Goal: Transaction & Acquisition: Purchase product/service

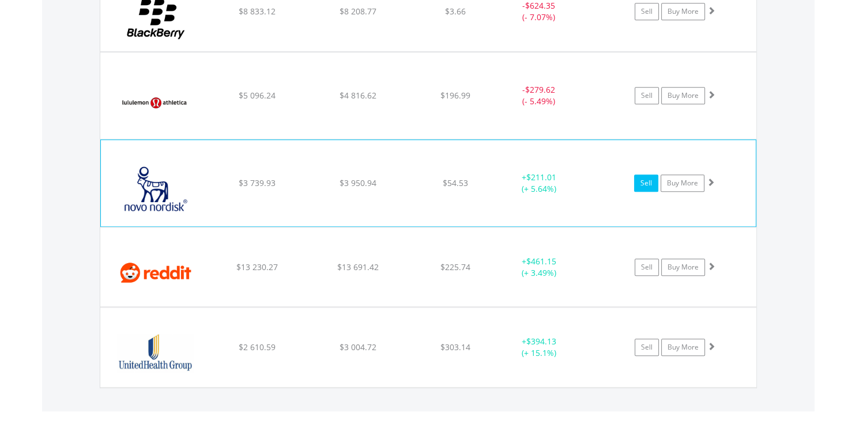
scroll to position [977, 0]
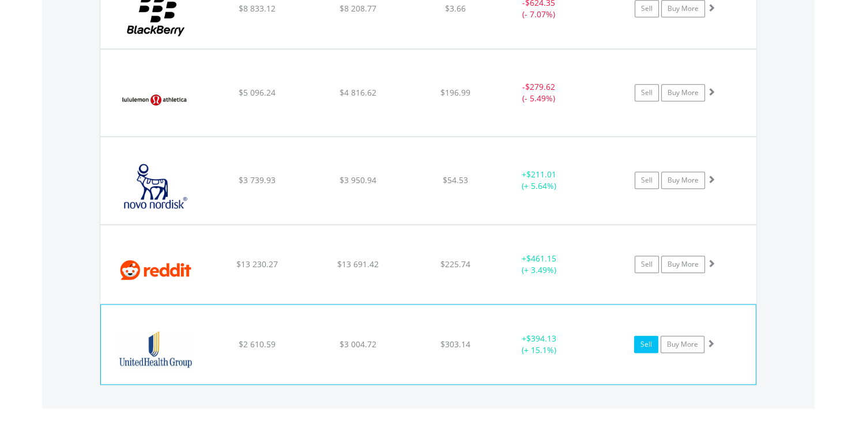
click at [640, 342] on link "Sell" at bounding box center [646, 344] width 24 height 17
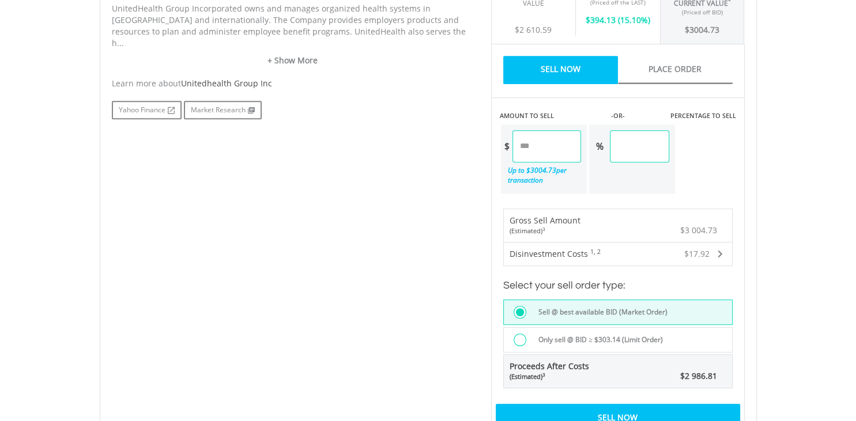
scroll to position [619, 0]
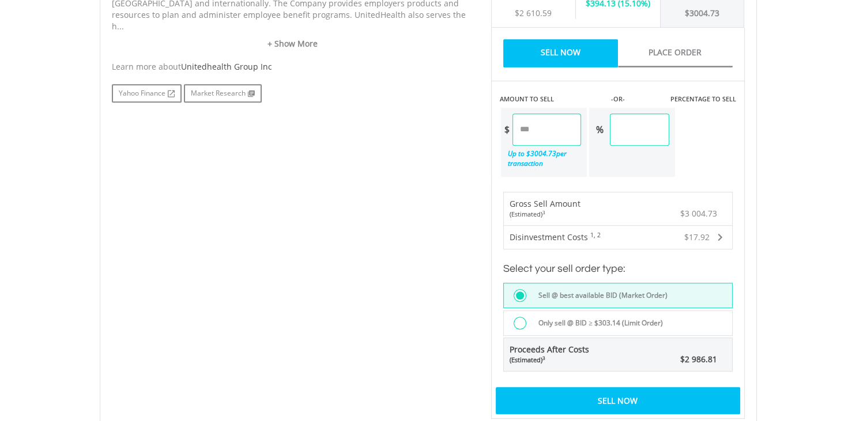
click at [612, 390] on div "Sell Now" at bounding box center [618, 400] width 244 height 27
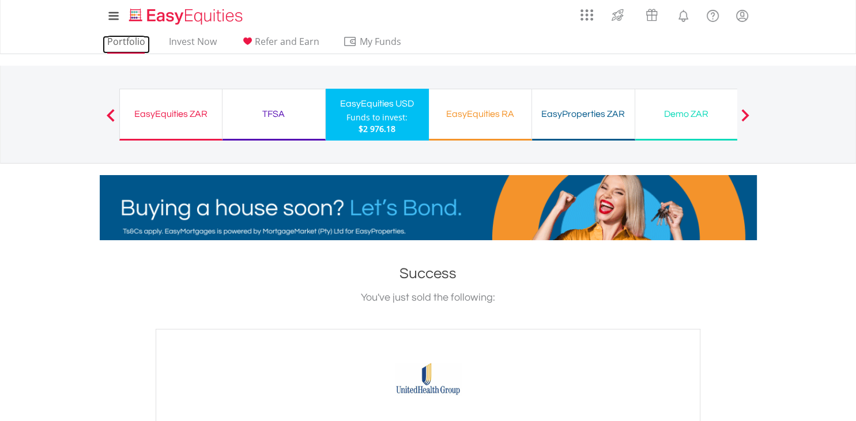
click at [125, 46] on link "Portfolio" at bounding box center [126, 45] width 47 height 18
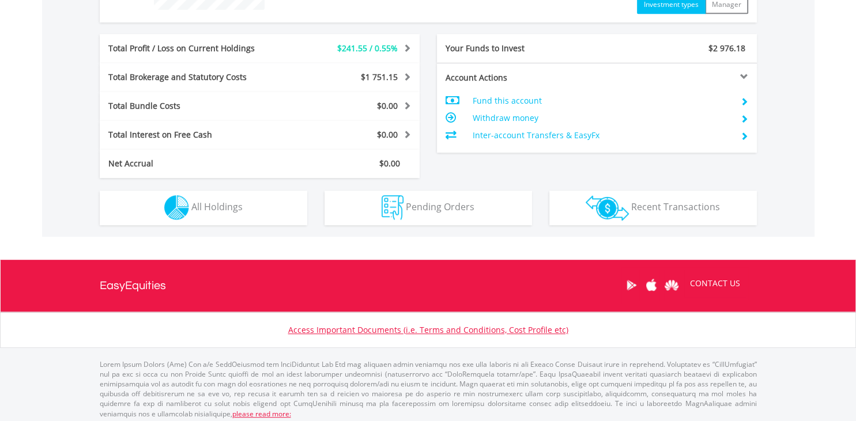
scroll to position [111, 219]
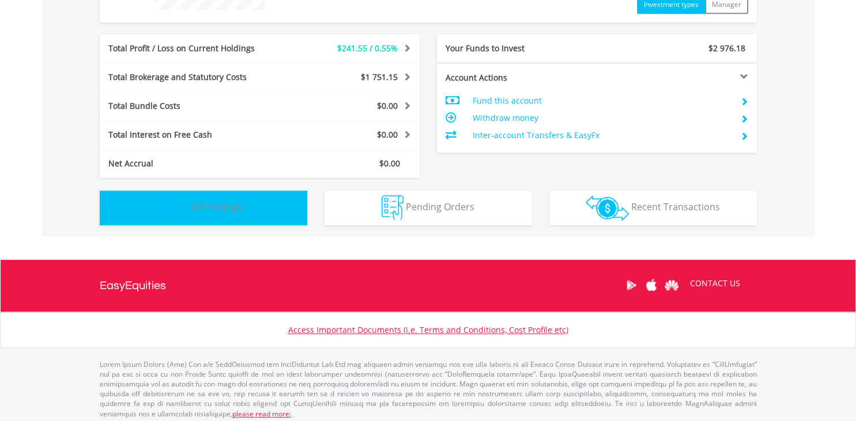
click at [255, 214] on button "Holdings All Holdings" at bounding box center [204, 208] width 208 height 35
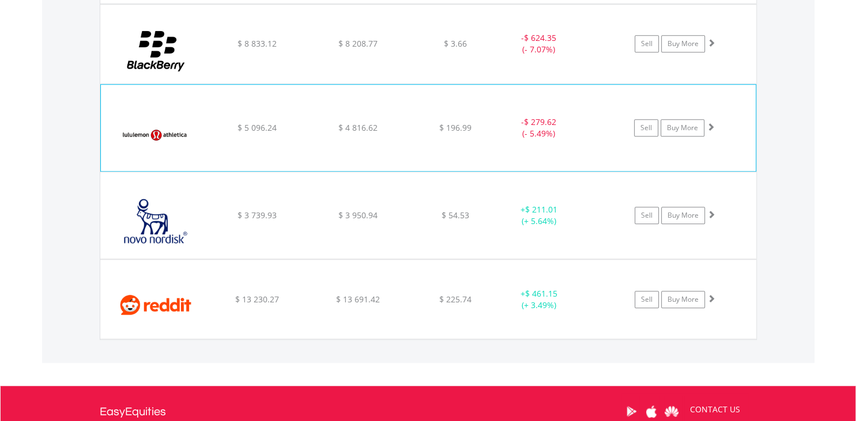
scroll to position [955, 0]
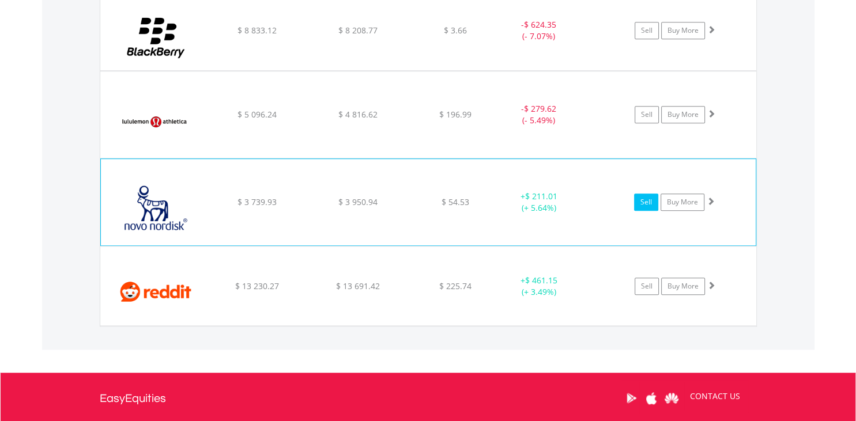
click at [647, 199] on link "Sell" at bounding box center [646, 202] width 24 height 17
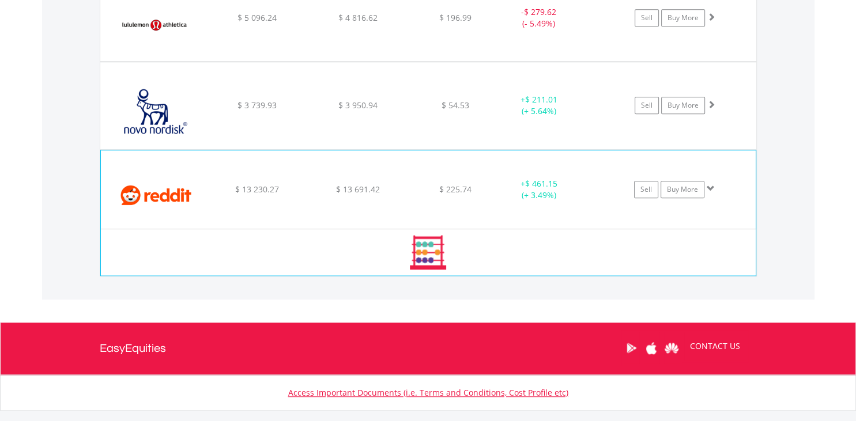
scroll to position [1052, 0]
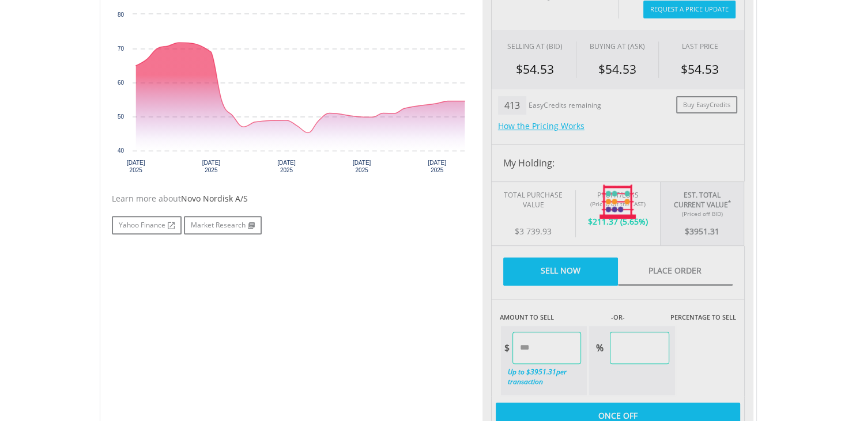
type input "*******"
type input "******"
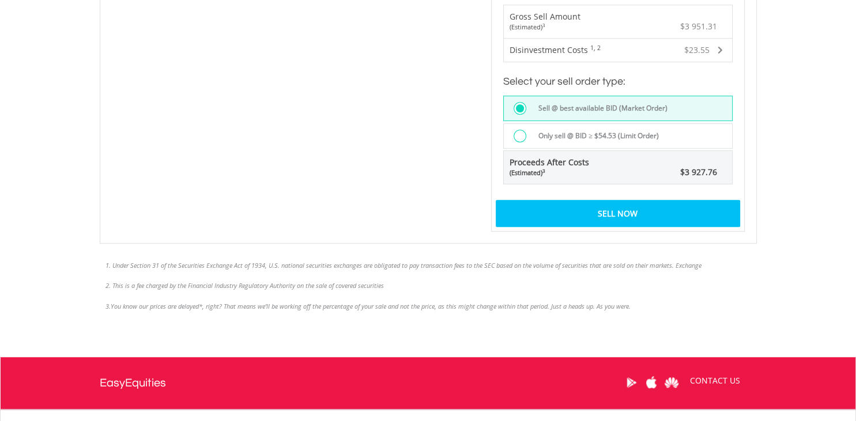
scroll to position [831, 0]
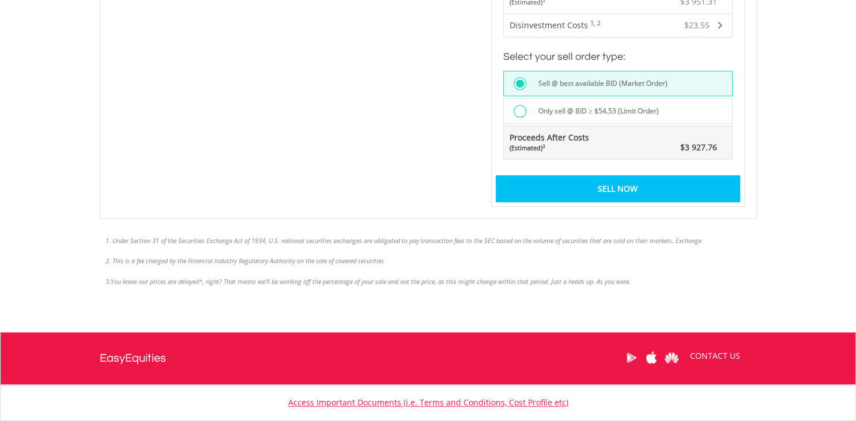
click at [601, 194] on div "Sell Now" at bounding box center [618, 188] width 244 height 27
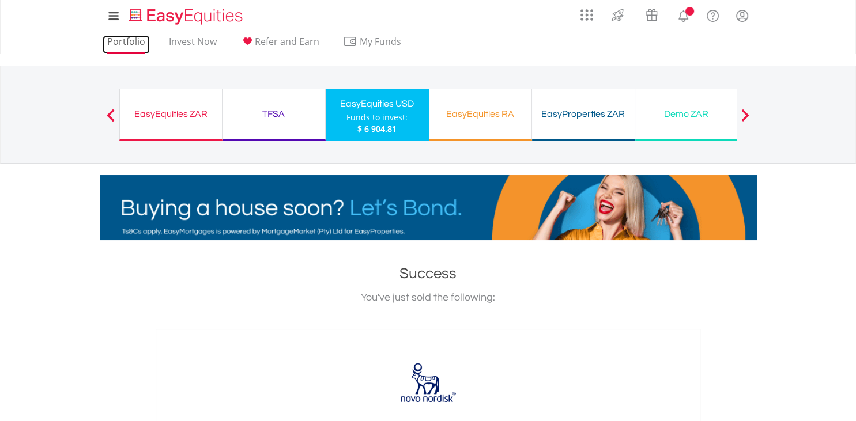
click at [138, 47] on link "Portfolio" at bounding box center [126, 45] width 47 height 18
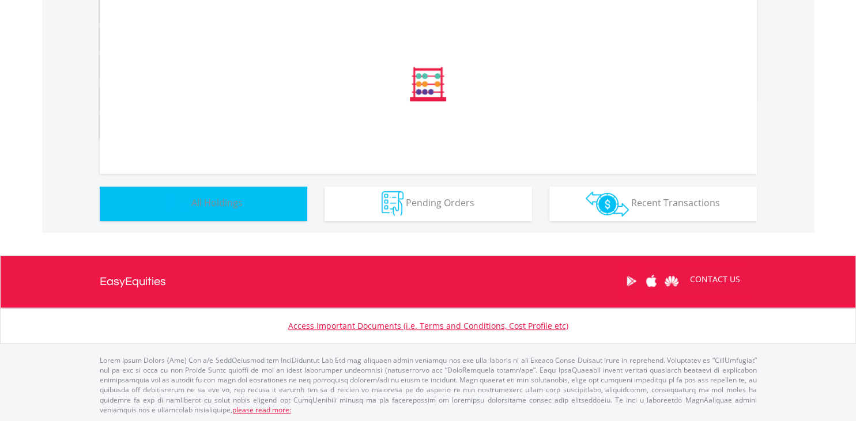
click at [225, 216] on button "Holdings All Holdings" at bounding box center [204, 204] width 208 height 35
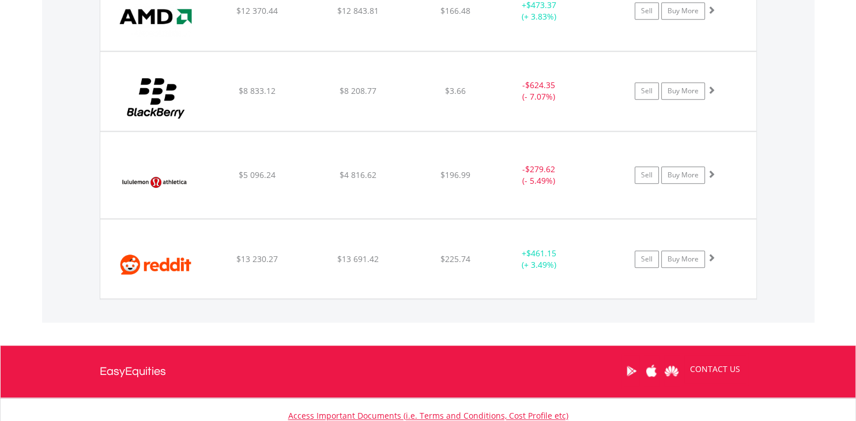
scroll to position [895, 0]
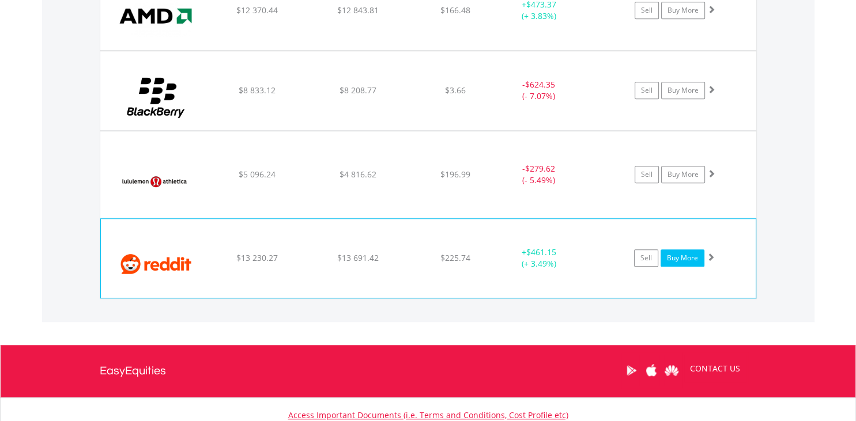
click at [679, 257] on link "Buy More" at bounding box center [683, 258] width 44 height 17
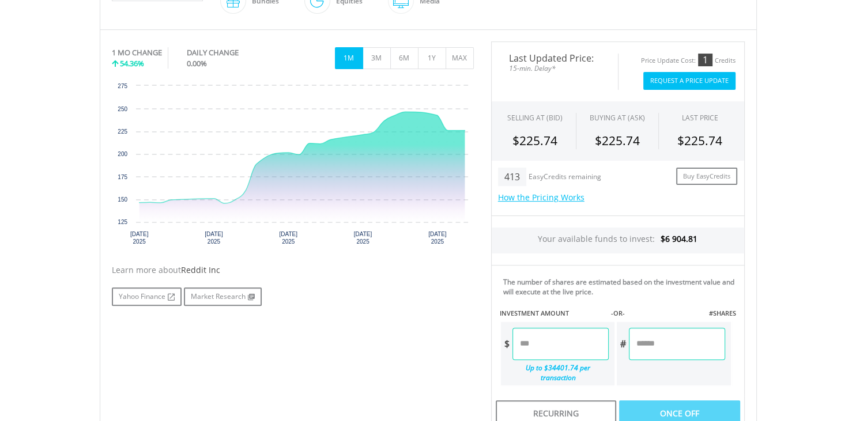
click at [559, 340] on input "number" at bounding box center [561, 344] width 96 height 32
click at [784, 297] on body "My Investments Invest Now New Listings Sell My Recurring Investments Pending Or…" at bounding box center [428, 163] width 856 height 984
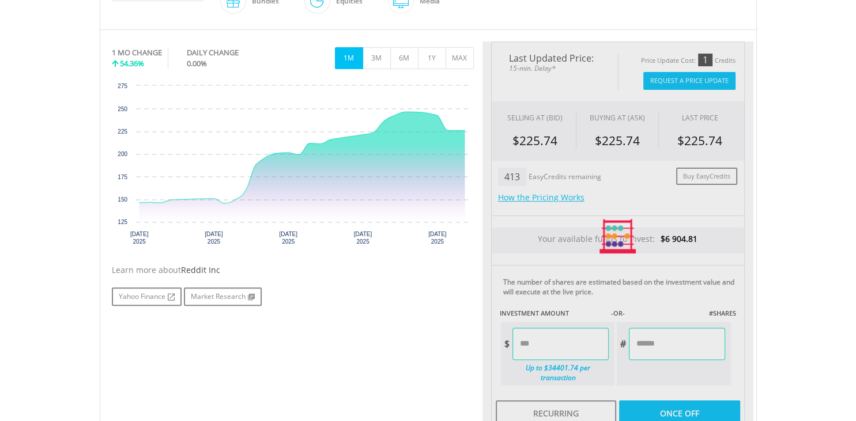
type input "*******"
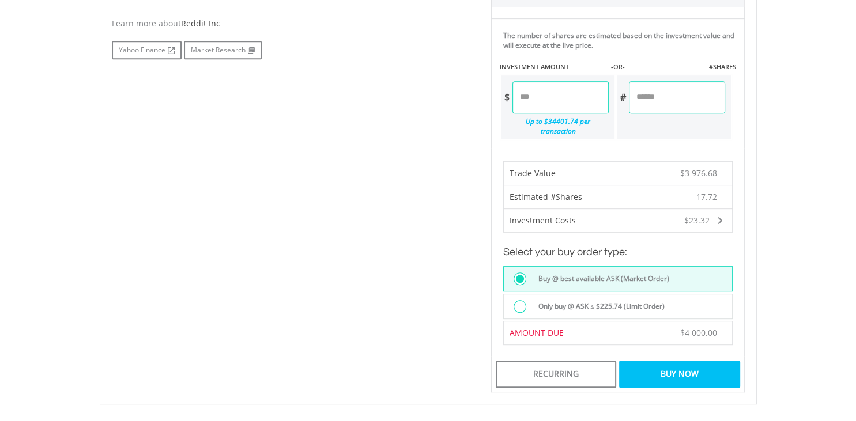
scroll to position [586, 0]
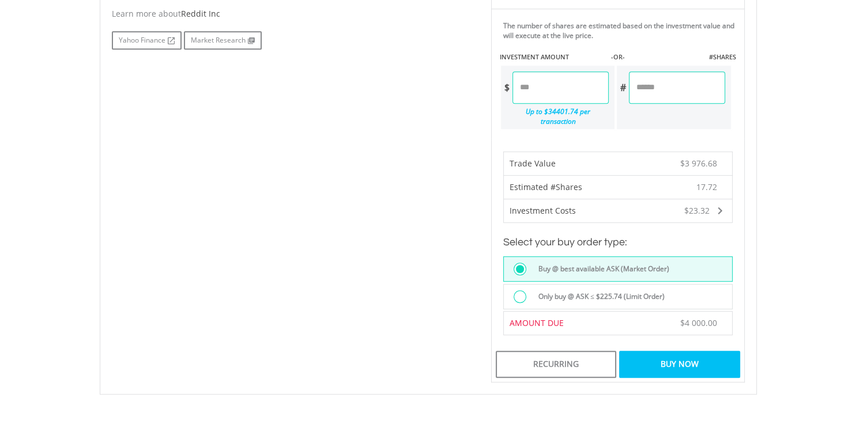
click at [681, 366] on div "Buy Now" at bounding box center [679, 364] width 120 height 27
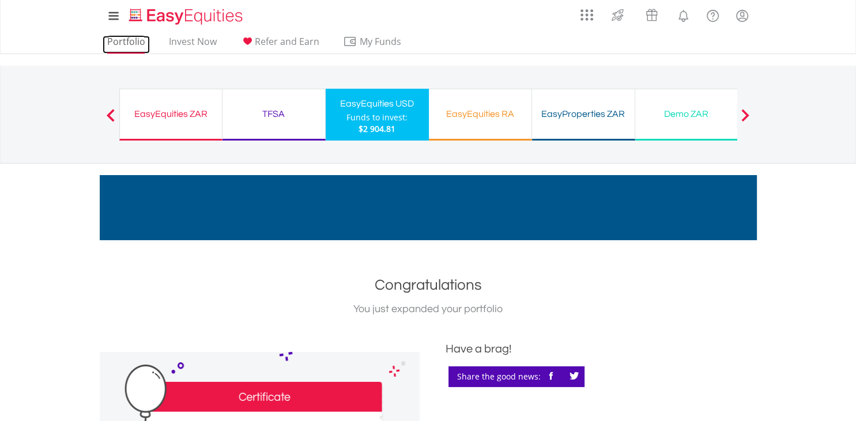
click at [119, 45] on link "Portfolio" at bounding box center [126, 45] width 47 height 18
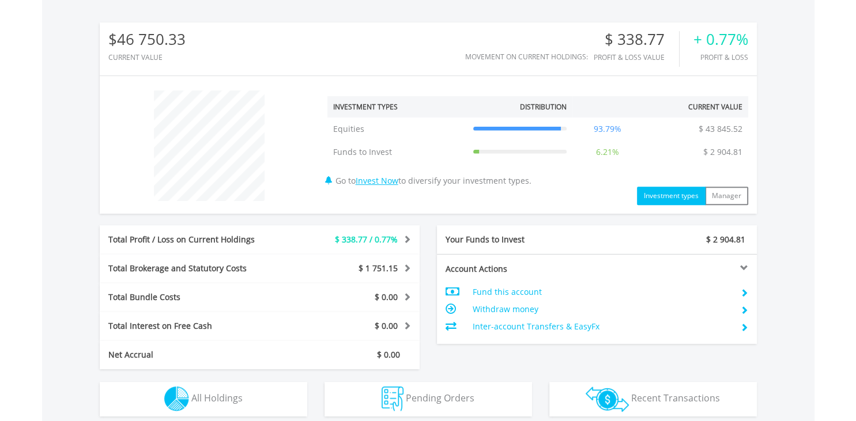
scroll to position [552, 0]
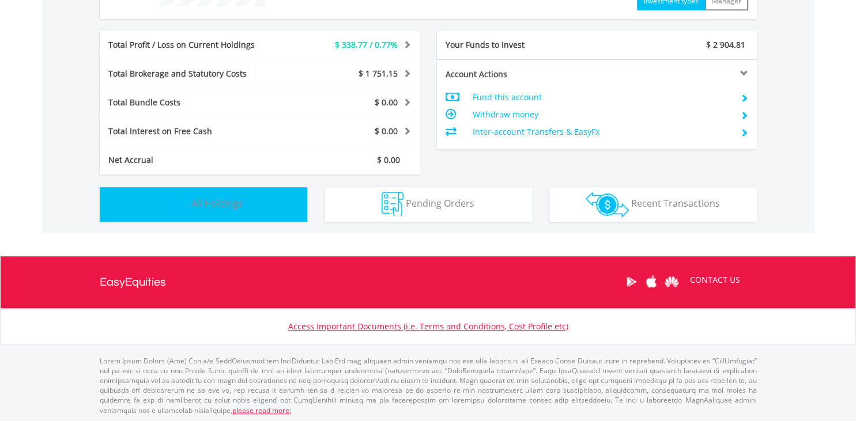
click at [219, 207] on span "All Holdings" at bounding box center [216, 203] width 51 height 13
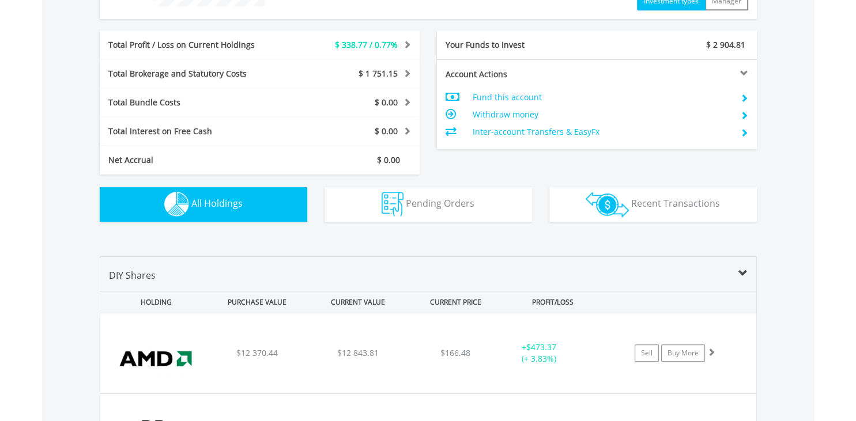
scroll to position [807, 0]
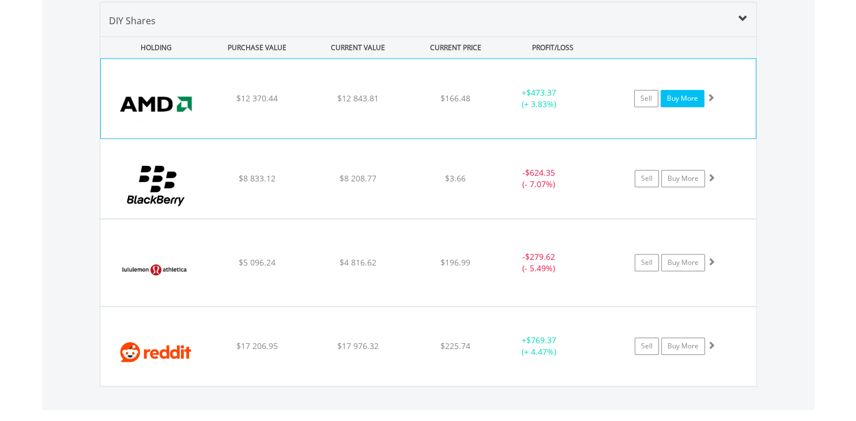
click at [691, 99] on link "Buy More" at bounding box center [683, 98] width 44 height 17
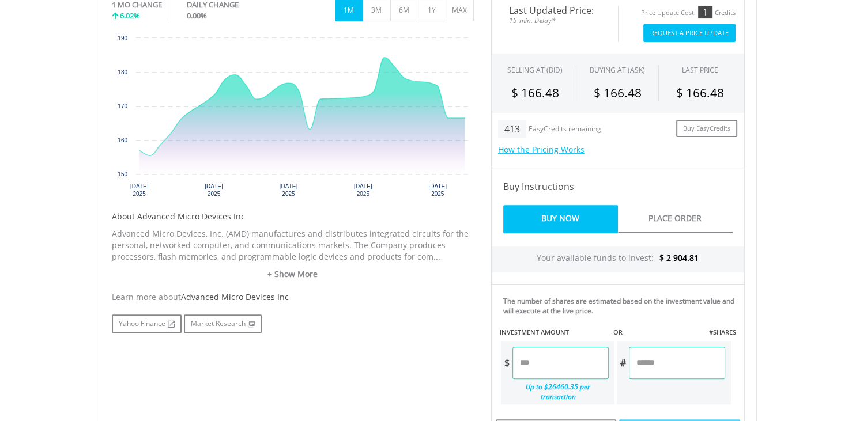
scroll to position [377, 0]
click at [556, 366] on input "number" at bounding box center [561, 363] width 96 height 32
type input "*******"
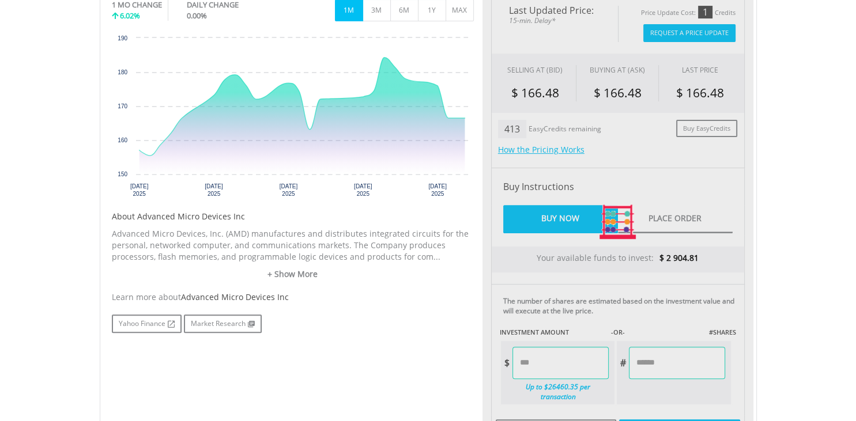
click at [773, 315] on body "My Investments Invest Now New Listings Sell My Recurring Investments Pending Or…" at bounding box center [428, 148] width 856 height 1051
type input "*******"
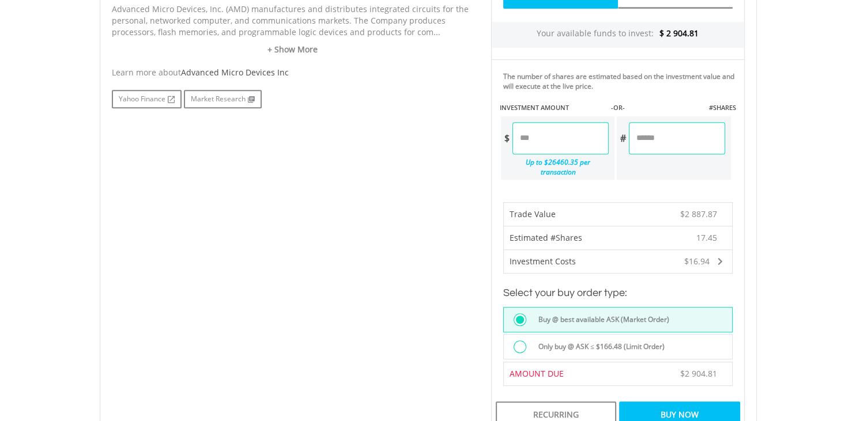
scroll to position [608, 0]
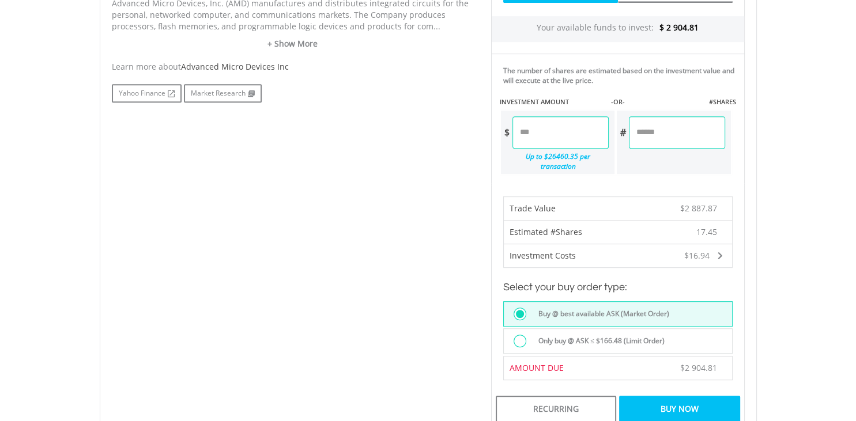
click at [684, 400] on div "Buy Now" at bounding box center [679, 409] width 120 height 27
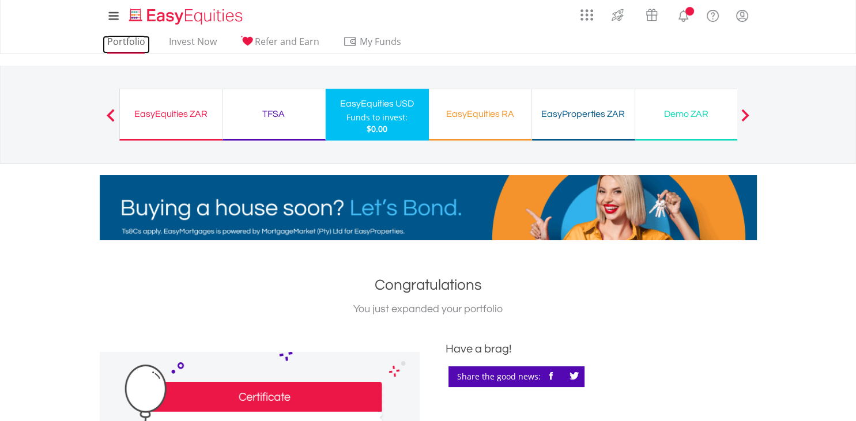
click at [146, 51] on link "Portfolio" at bounding box center [126, 45] width 47 height 18
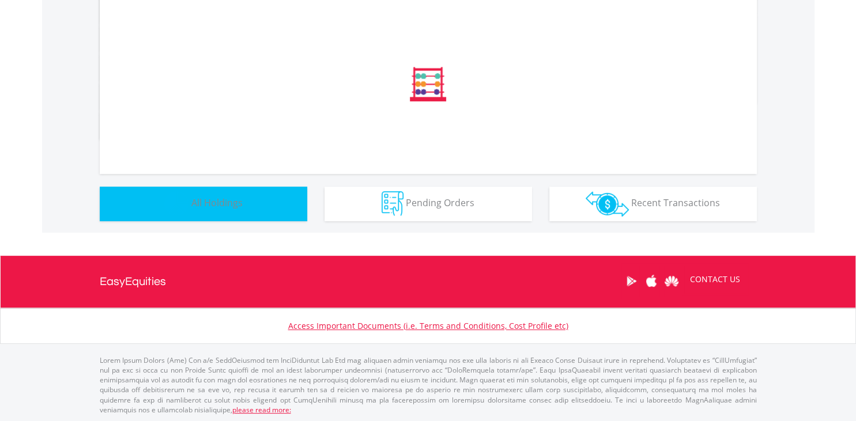
click at [246, 216] on button "Holdings All Holdings" at bounding box center [204, 204] width 208 height 35
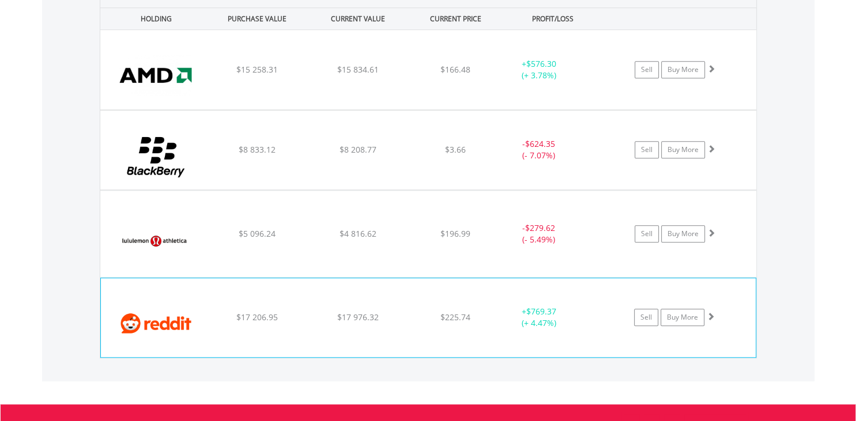
scroll to position [836, 0]
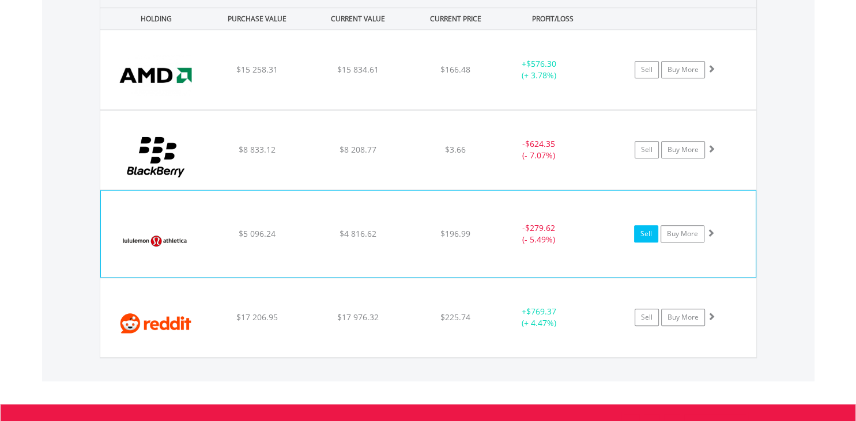
click at [643, 230] on link "Sell" at bounding box center [646, 233] width 24 height 17
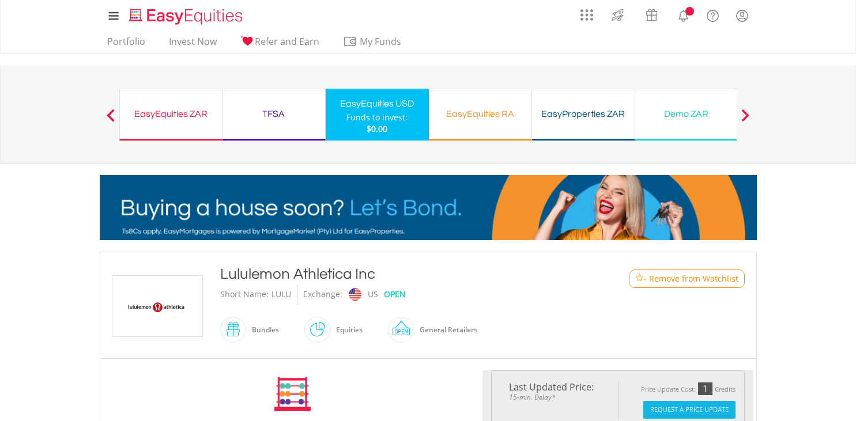
scroll to position [201, 0]
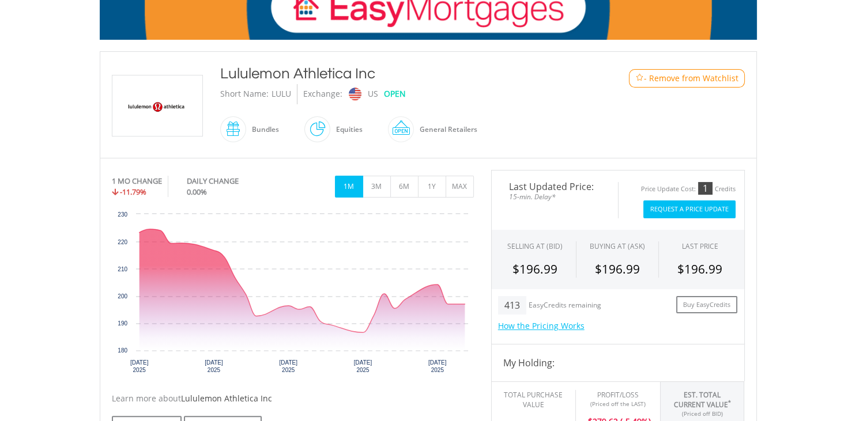
click at [679, 203] on button "Request A Price Update" at bounding box center [689, 210] width 92 height 18
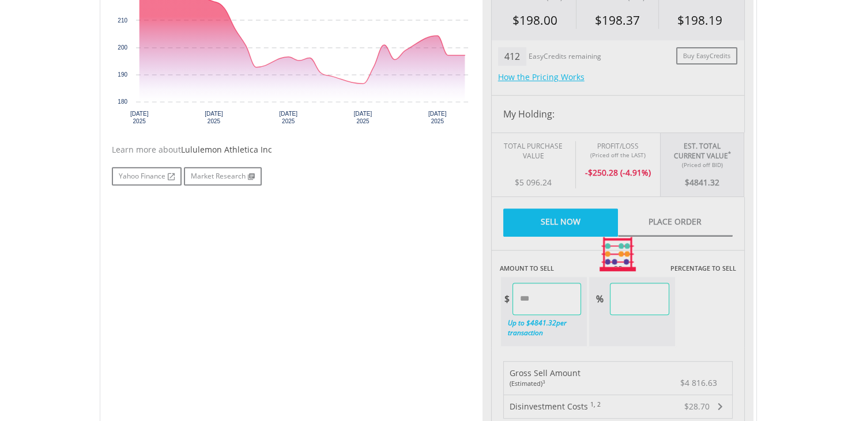
scroll to position [450, 0]
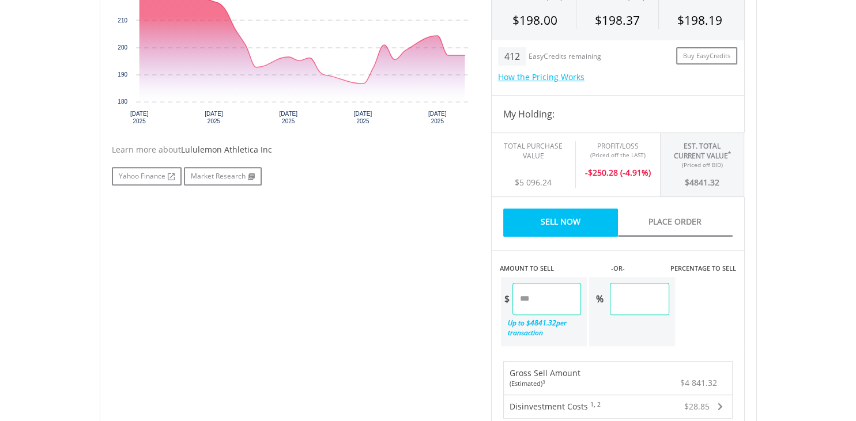
drag, startPoint x: 568, startPoint y: 297, endPoint x: 491, endPoint y: 292, distance: 77.4
click at [513, 292] on input "*******" at bounding box center [547, 299] width 69 height 32
type input "*******"
click at [363, 308] on div "No chart available. 1 MO CHANGE -11.79% DAILY CHANGE 0.00% 1M 3M 6M 1Y MAX Char…" at bounding box center [428, 255] width 650 height 668
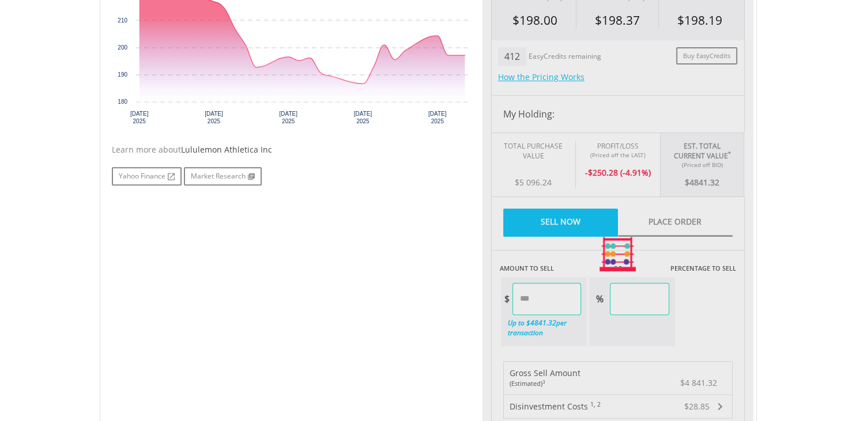
type input "*****"
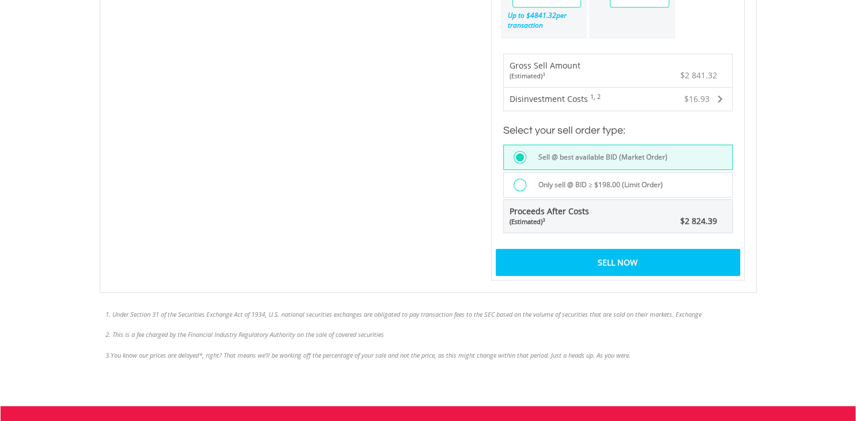
scroll to position [771, 0]
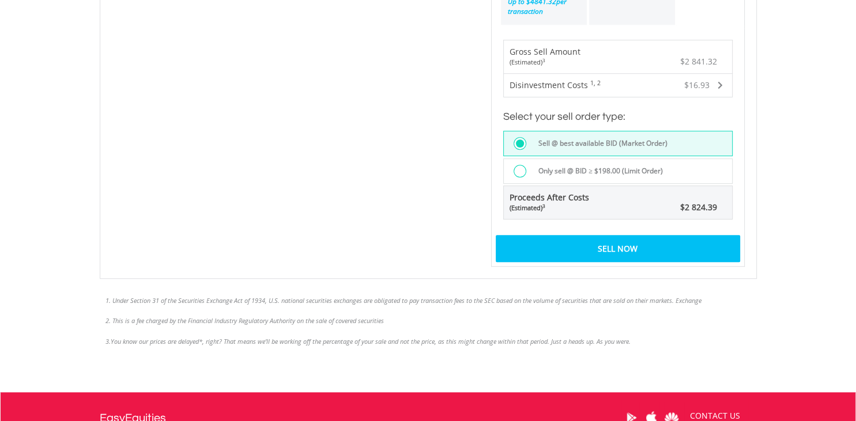
click at [575, 254] on div "Sell Now" at bounding box center [618, 248] width 244 height 27
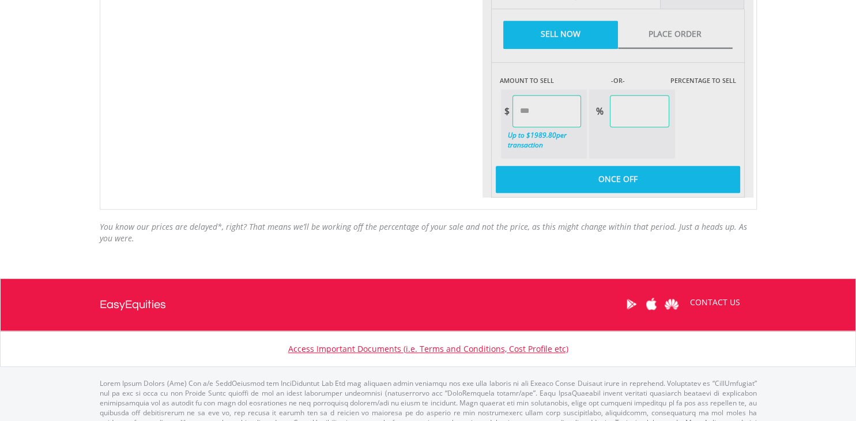
scroll to position [638, 0]
type input "*******"
type input "******"
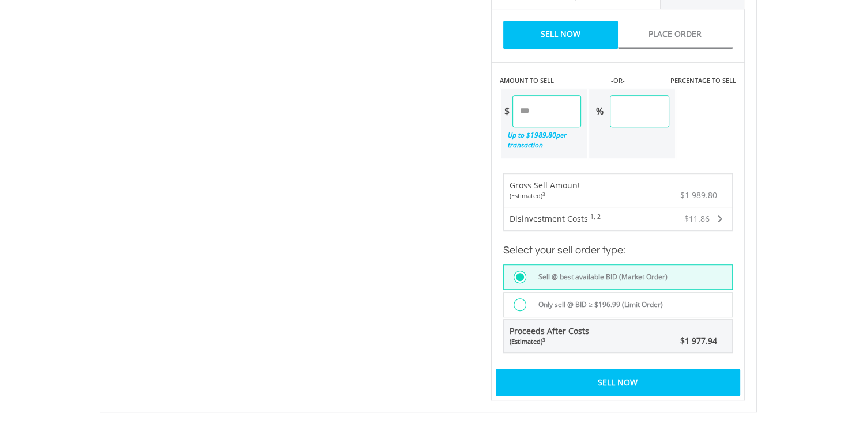
scroll to position [736, 0]
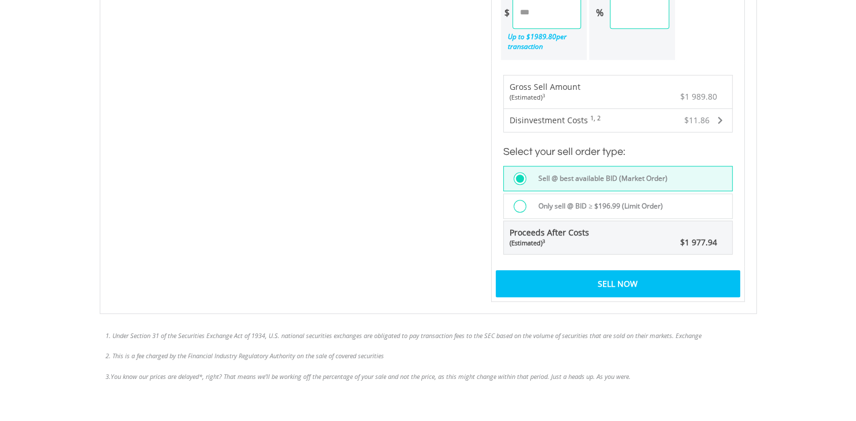
click at [584, 278] on div "Sell Now" at bounding box center [618, 283] width 244 height 27
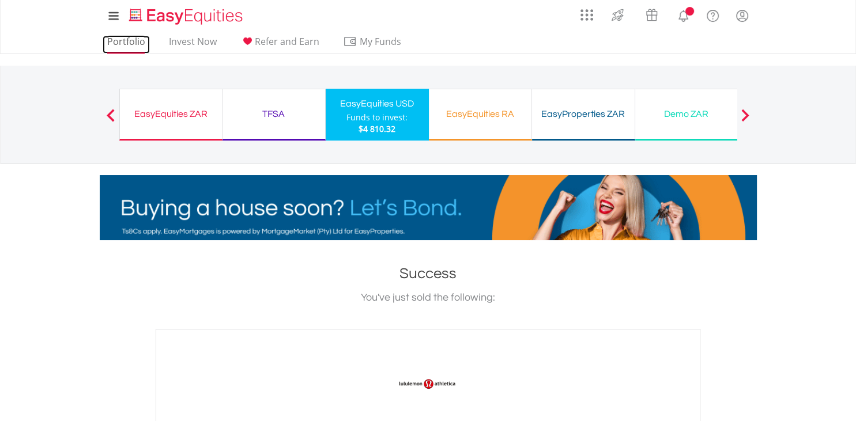
click at [133, 42] on link "Portfolio" at bounding box center [126, 45] width 47 height 18
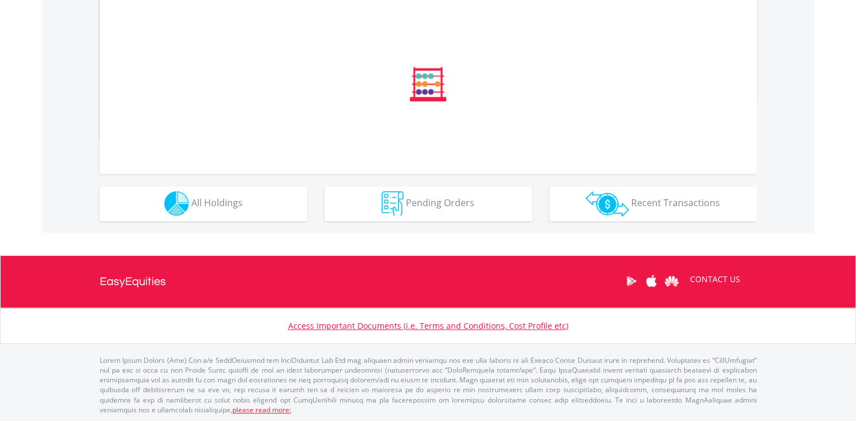
scroll to position [549, 0]
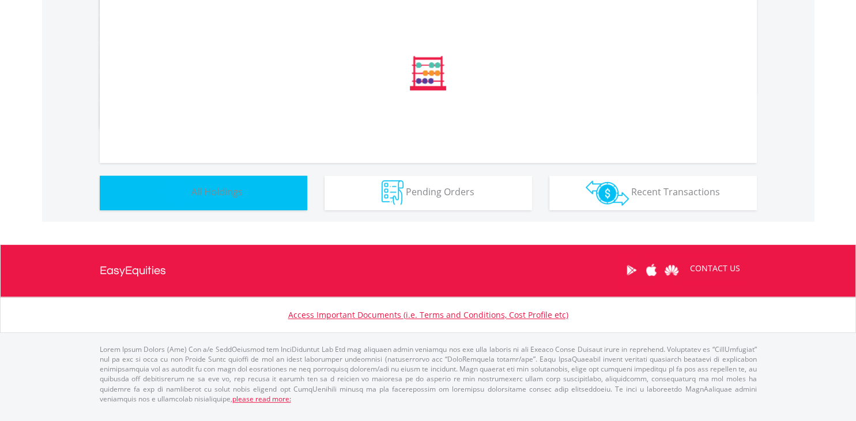
click at [237, 210] on button "Holdings All Holdings" at bounding box center [204, 193] width 208 height 35
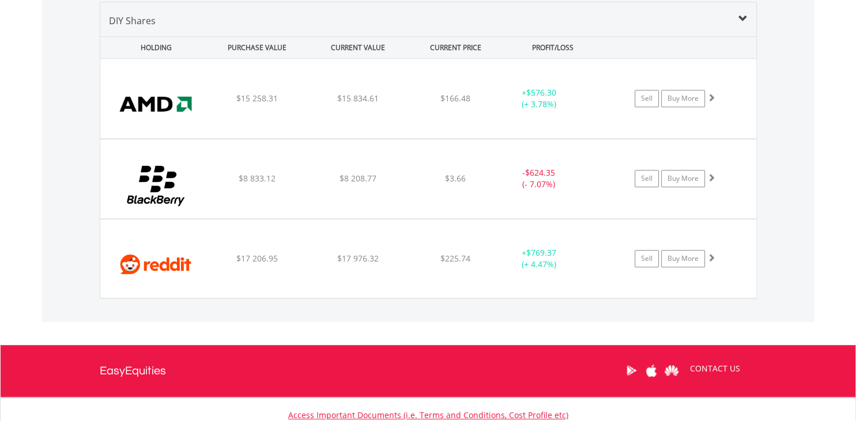
scroll to position [830, 0]
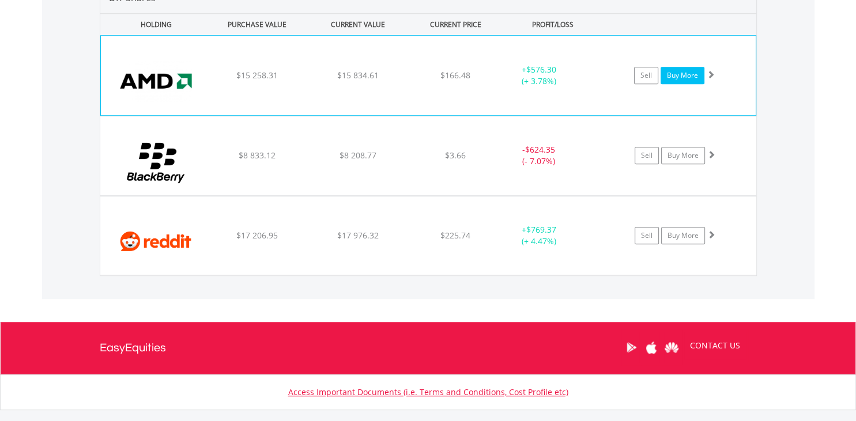
click at [691, 74] on link "Buy More" at bounding box center [683, 75] width 44 height 17
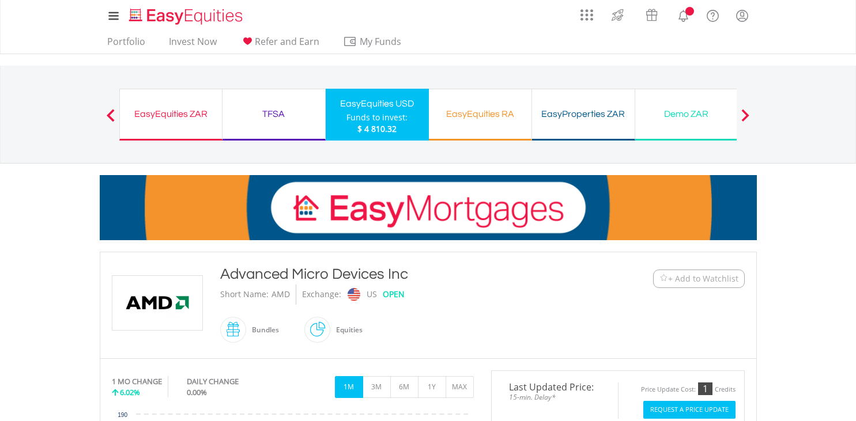
scroll to position [356, 0]
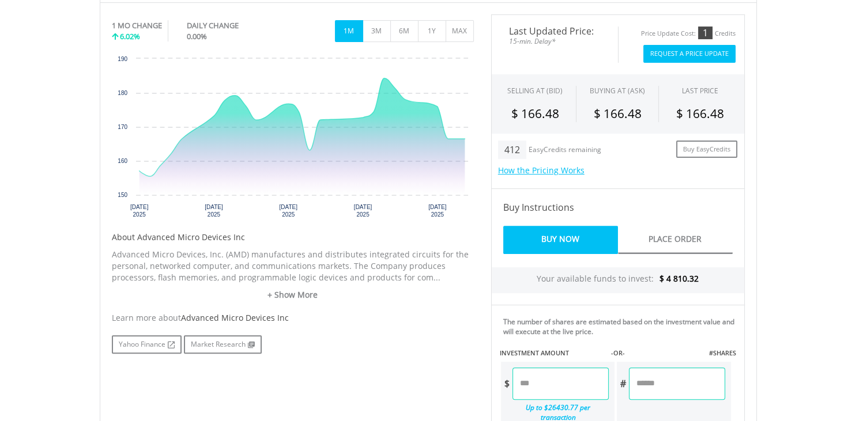
click at [548, 385] on input "number" at bounding box center [561, 384] width 96 height 32
click at [444, 382] on div "No chart available. 1 MO CHANGE 6.02% DAILY CHANGE 0.00% 1M 3M 6M 1Y MAX Chart …" at bounding box center [428, 242] width 650 height 457
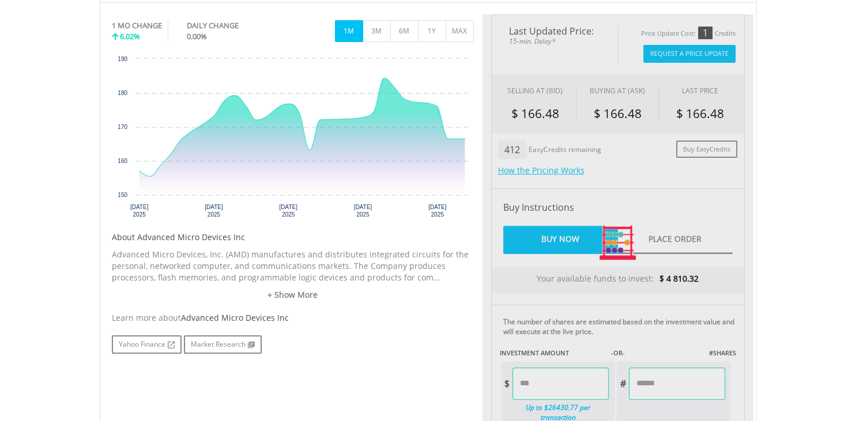
type input "*******"
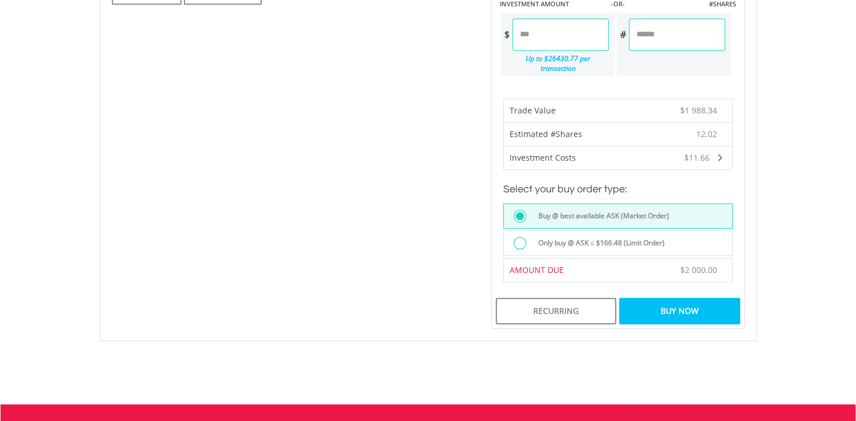
scroll to position [710, 0]
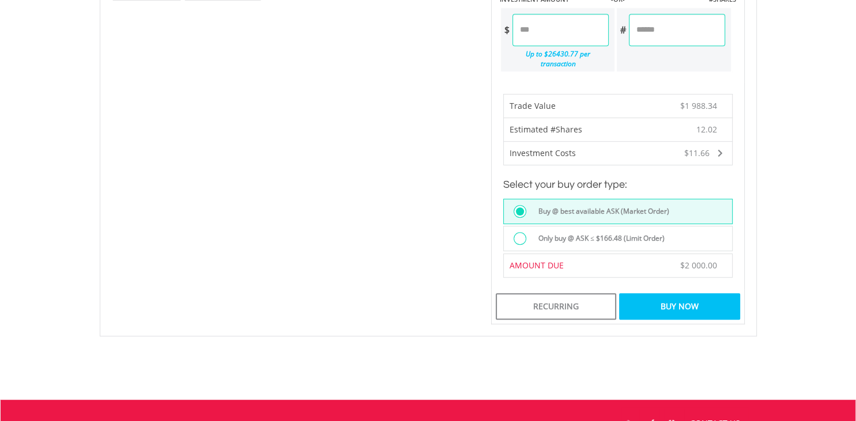
click at [686, 303] on div "Buy Now" at bounding box center [679, 306] width 120 height 27
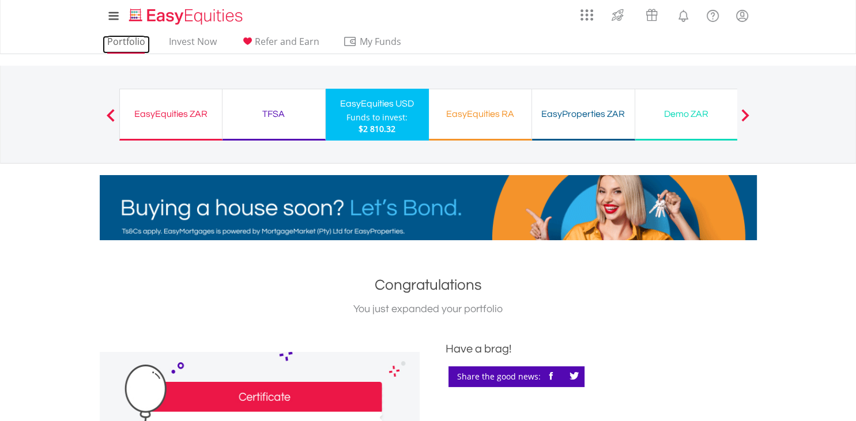
click at [148, 37] on link "Portfolio" at bounding box center [126, 45] width 47 height 18
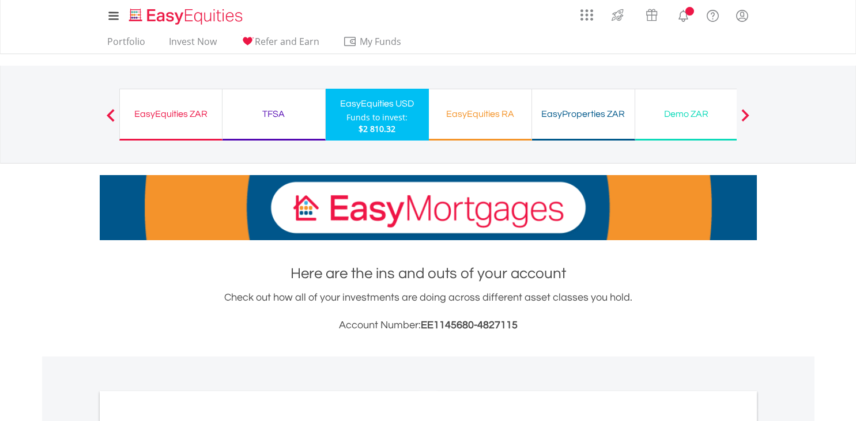
scroll to position [321, 0]
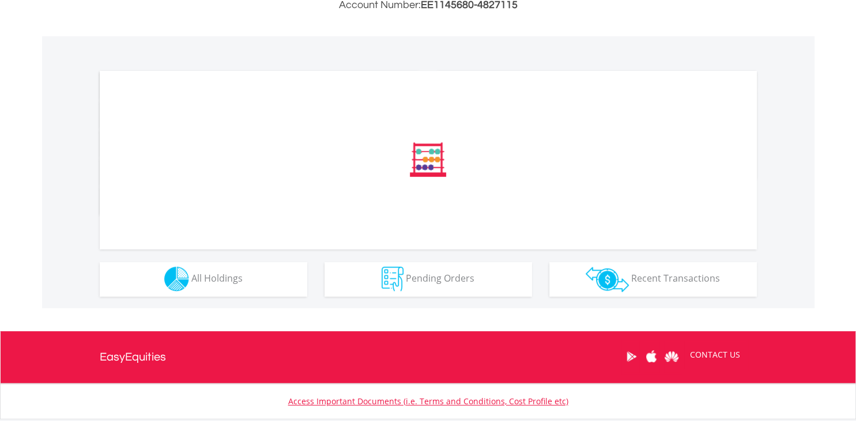
click at [229, 296] on div "﻿ Distribution Current Value Show All" at bounding box center [428, 172] width 773 height 272
click at [228, 100] on div at bounding box center [260, 85] width 320 height 29
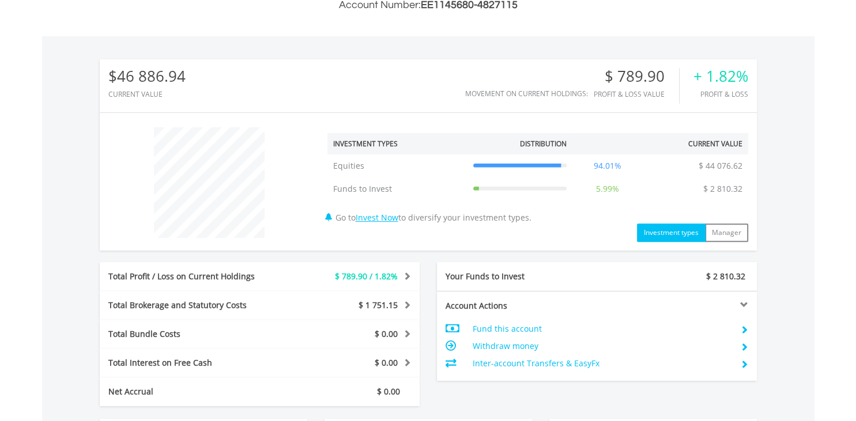
scroll to position [552, 0]
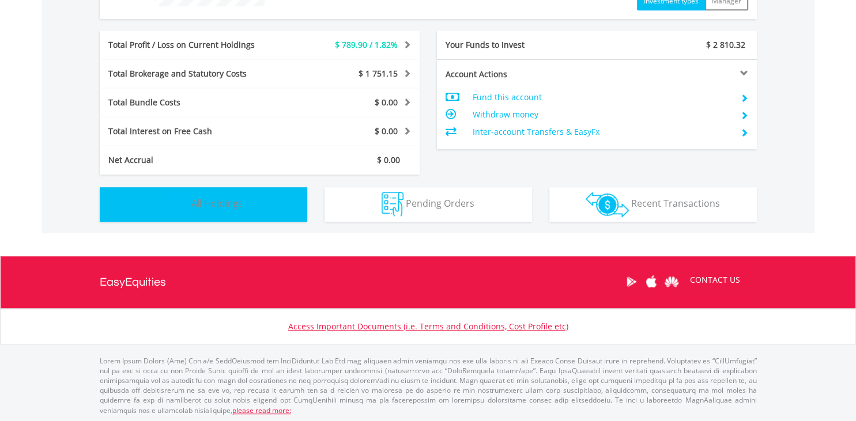
click at [220, 220] on button "Holdings All Holdings" at bounding box center [204, 204] width 208 height 35
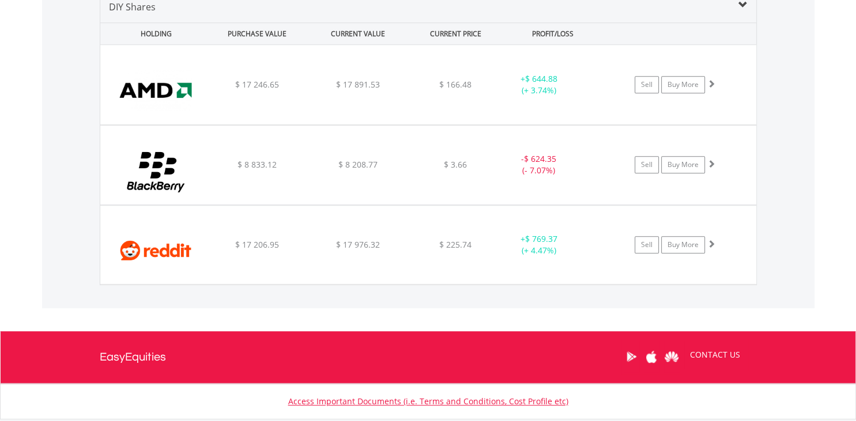
scroll to position [822, 0]
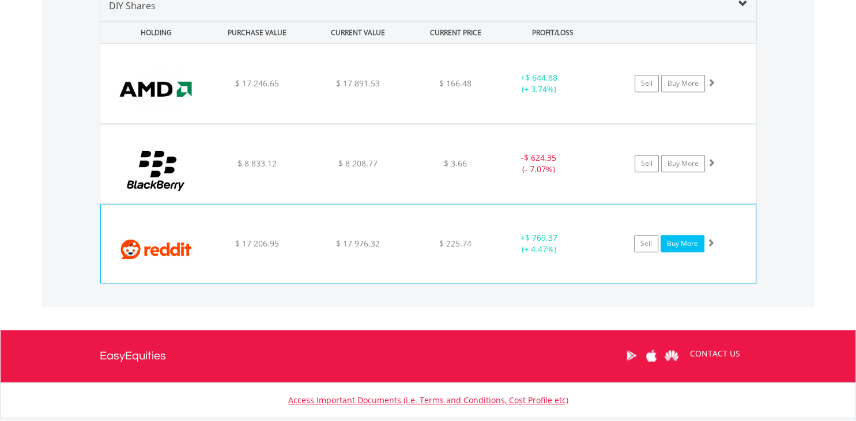
click at [687, 247] on link "Buy More" at bounding box center [683, 244] width 44 height 17
